Goal: Information Seeking & Learning: Learn about a topic

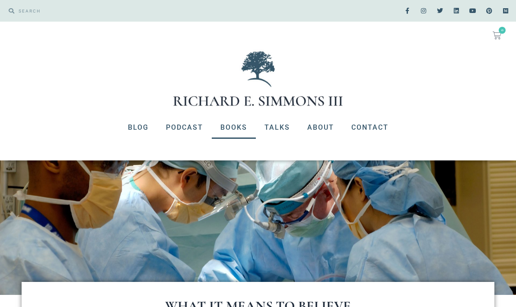
click at [233, 124] on link "Books" at bounding box center [234, 127] width 44 height 22
click at [282, 132] on link "Talks" at bounding box center [277, 127] width 43 height 22
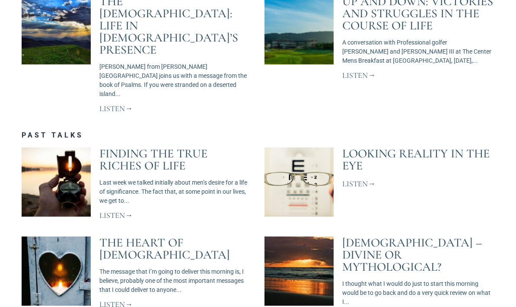
scroll to position [738, 0]
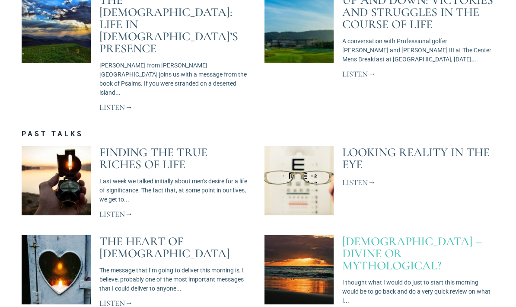
click at [371, 234] on link "[DEMOGRAPHIC_DATA] – Divine or Mythological?" at bounding box center [412, 253] width 140 height 39
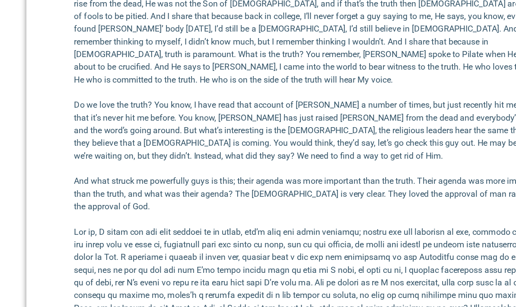
scroll to position [3743, 0]
